Goal: Information Seeking & Learning: Learn about a topic

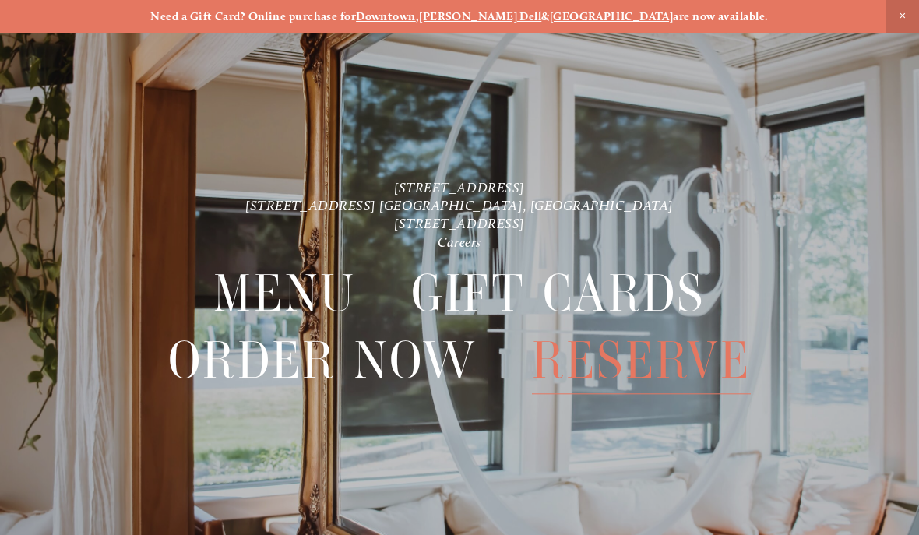
scroll to position [33, 0]
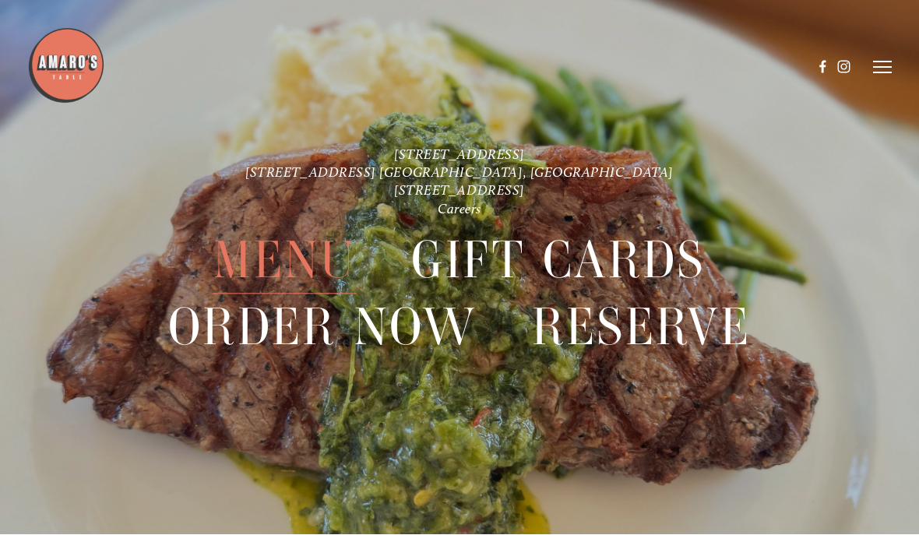
click at [259, 263] on span "Menu" at bounding box center [284, 260] width 143 height 67
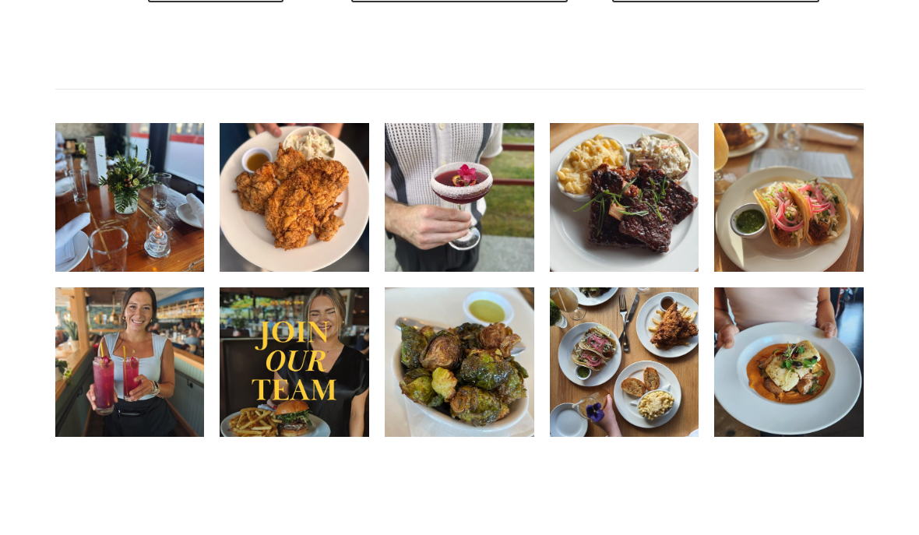
scroll to position [1972, 0]
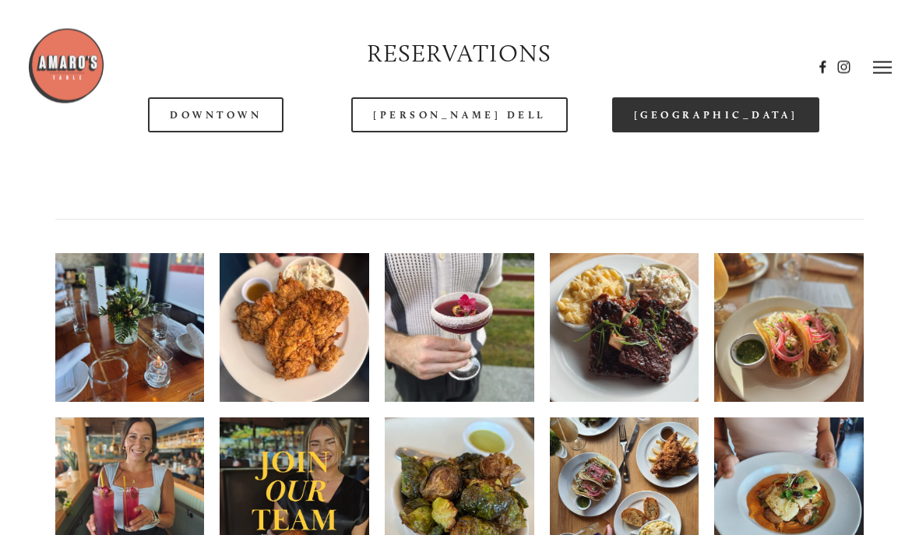
click at [671, 133] on link "[GEOGRAPHIC_DATA]" at bounding box center [715, 115] width 207 height 35
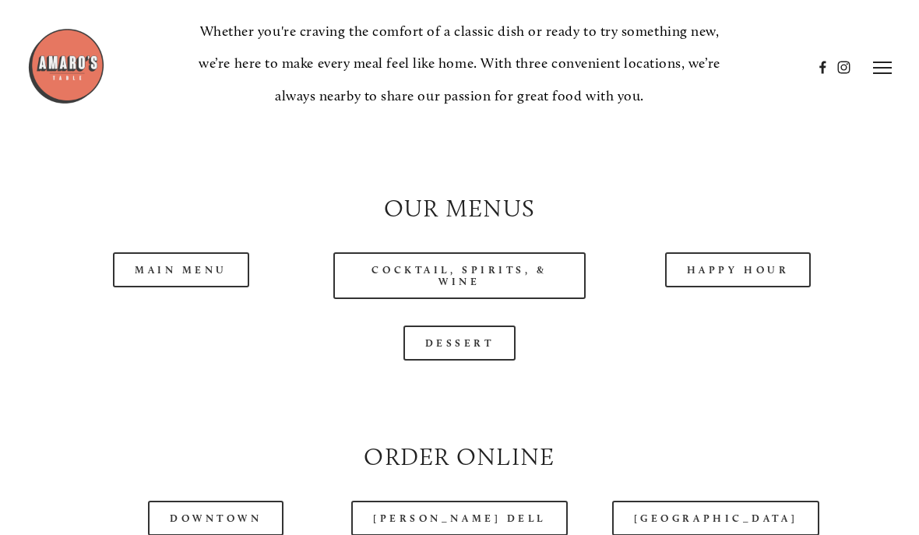
scroll to position [1262, 0]
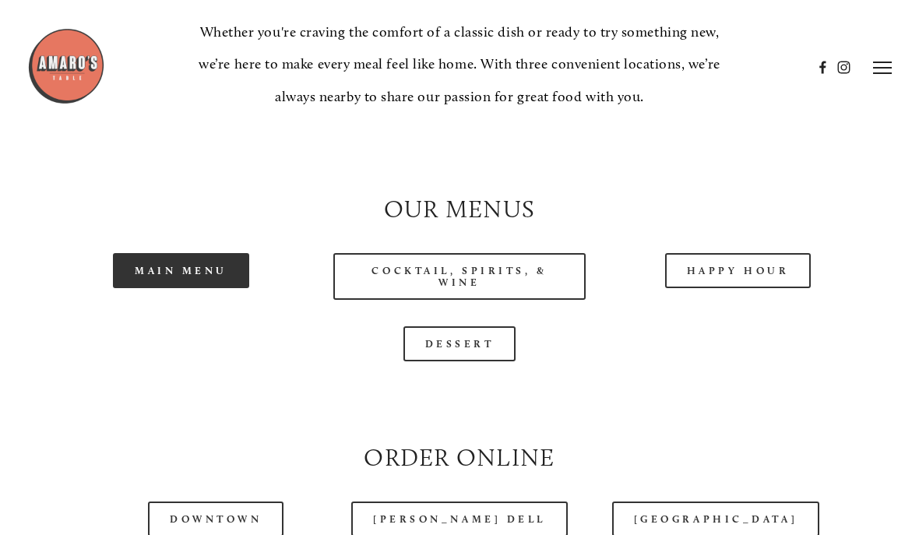
click at [182, 277] on link "Main Menu" at bounding box center [181, 270] width 136 height 35
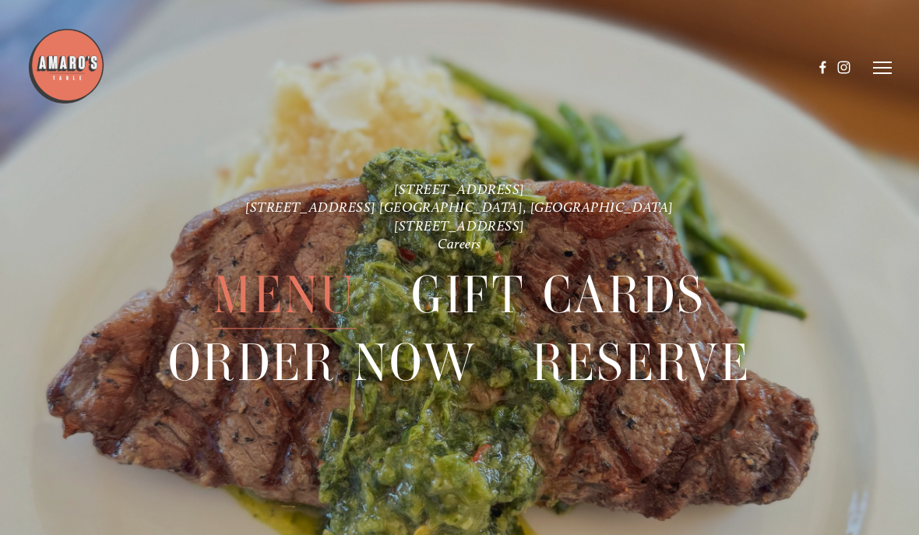
scroll to position [3164, 0]
click at [877, 70] on icon at bounding box center [882, 68] width 19 height 14
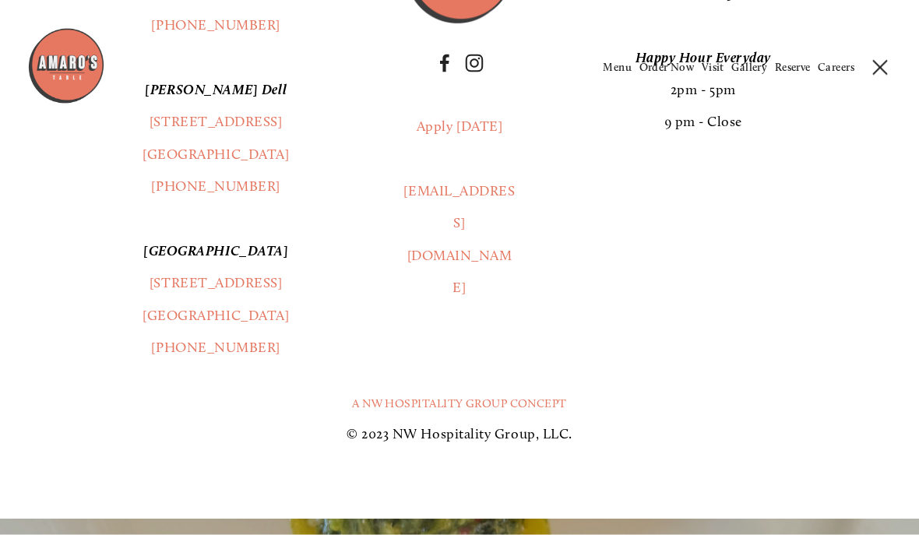
scroll to position [2621, 0]
click at [422, 410] on link "A NW Hospitality Group Concept" at bounding box center [459, 403] width 215 height 14
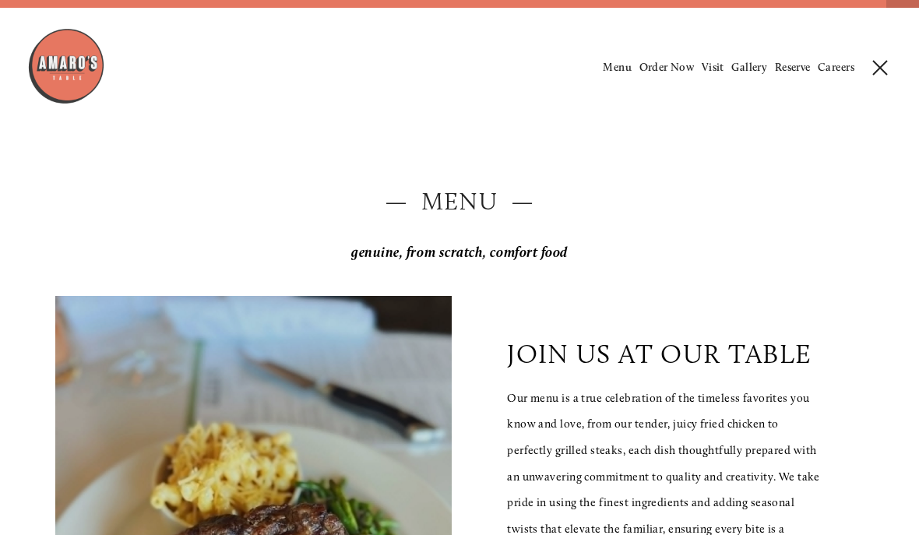
scroll to position [0, 0]
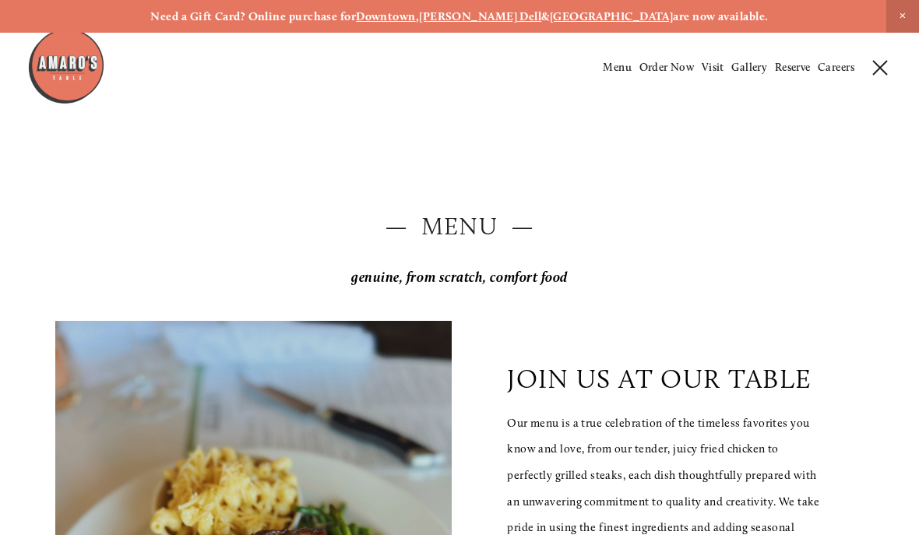
click at [65, 67] on img at bounding box center [66, 66] width 78 height 78
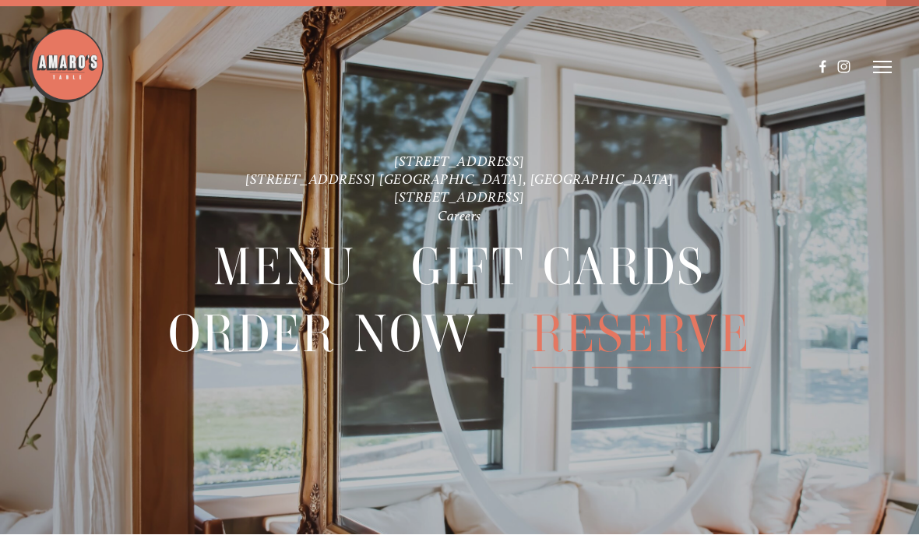
scroll to position [33, 0]
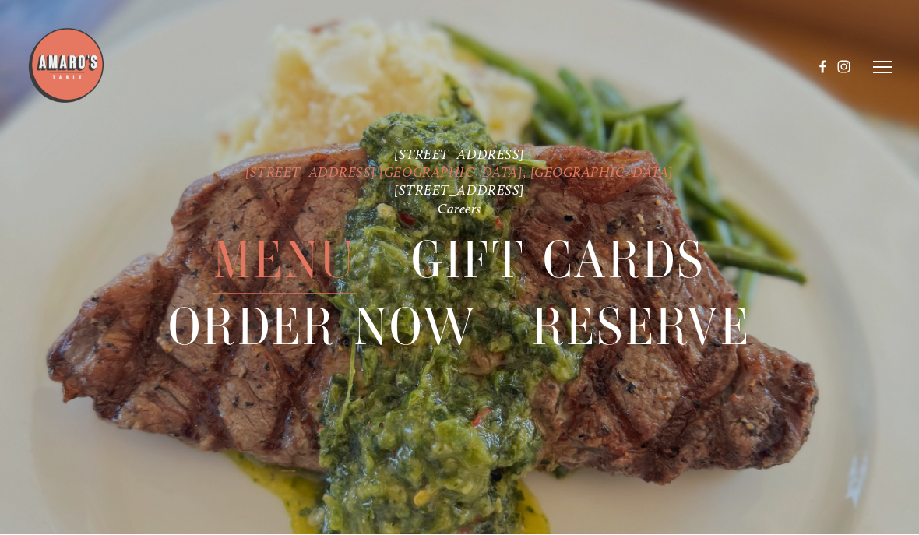
click at [385, 171] on link "[STREET_ADDRESS] [GEOGRAPHIC_DATA], [GEOGRAPHIC_DATA]" at bounding box center [459, 172] width 428 height 16
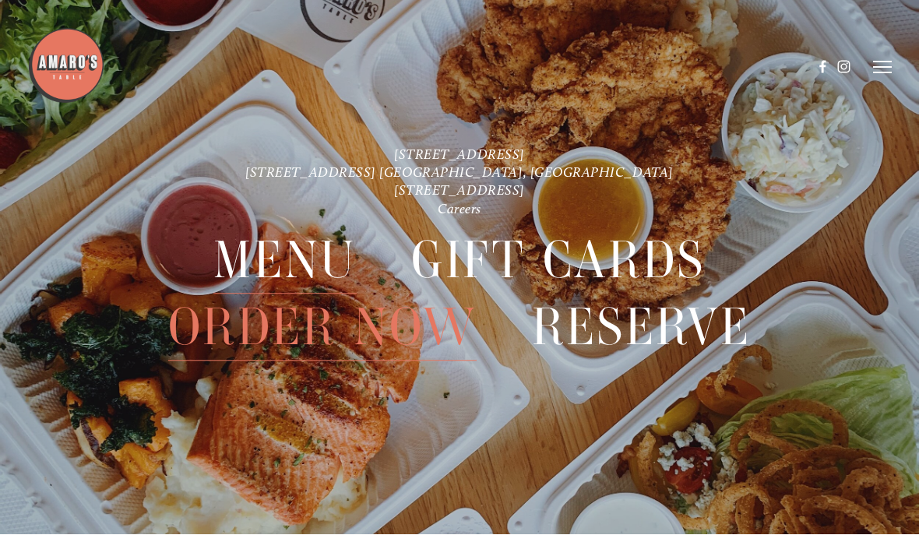
click at [234, 259] on span "Menu" at bounding box center [284, 260] width 143 height 67
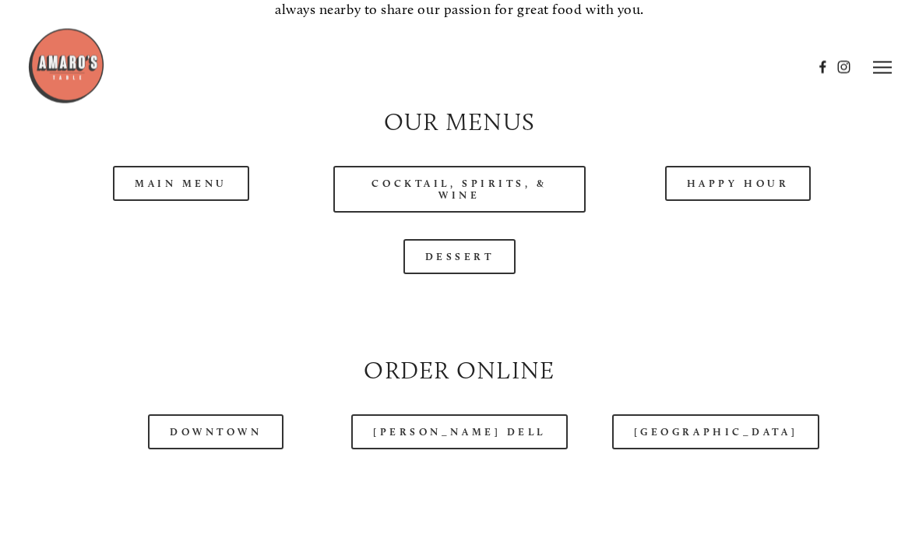
scroll to position [1346, 0]
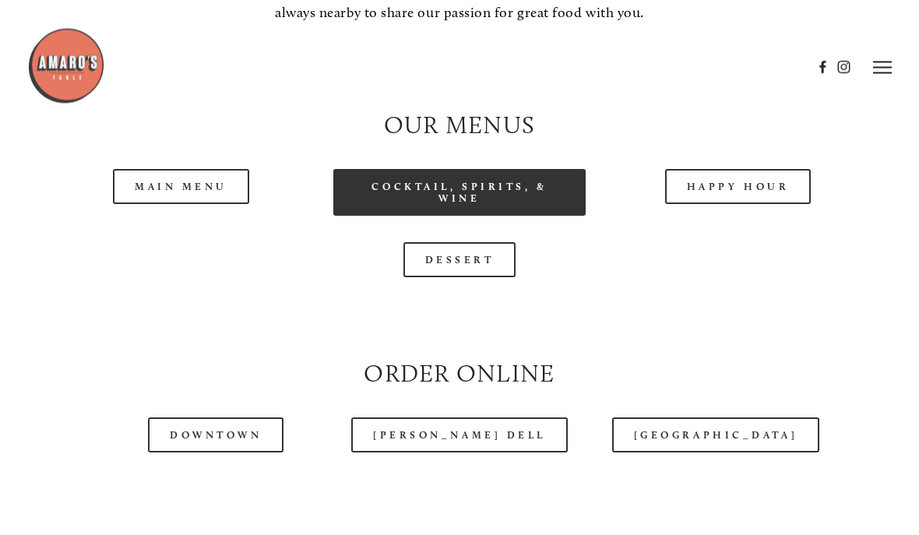
click at [385, 216] on link "Cocktail, Spirits, & Wine" at bounding box center [459, 193] width 252 height 47
